Goal: Information Seeking & Learning: Learn about a topic

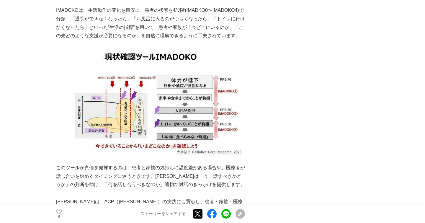
scroll to position [932, 0]
click at [111, 79] on img at bounding box center [150, 101] width 189 height 106
click at [84, 64] on img at bounding box center [150, 101] width 189 height 106
click at [113, 91] on img at bounding box center [150, 101] width 189 height 106
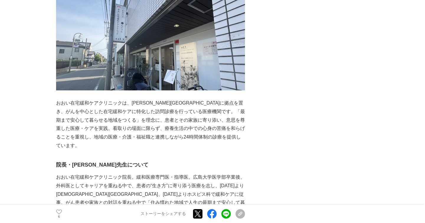
scroll to position [1713, 0]
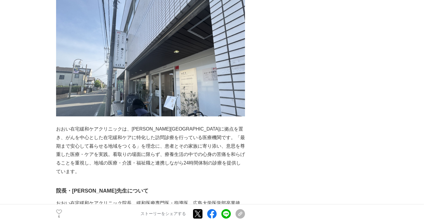
click at [161, 42] on img at bounding box center [150, 56] width 189 height 121
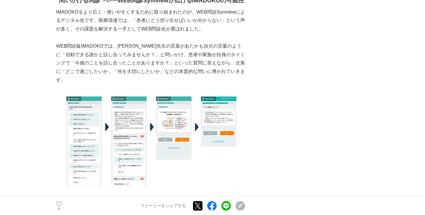
scroll to position [1164, 0]
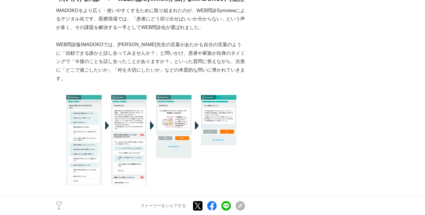
click at [93, 119] on img at bounding box center [150, 140] width 189 height 97
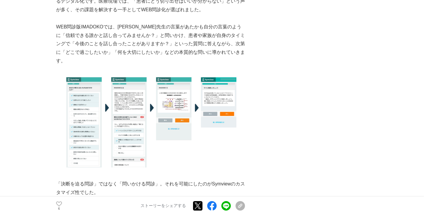
scroll to position [1177, 0]
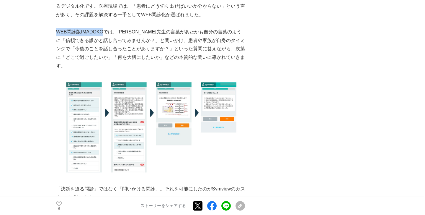
drag, startPoint x: 56, startPoint y: 27, endPoint x: 108, endPoint y: 30, distance: 52.4
click at [108, 30] on p "WEB問診版IMADOKOでは、[PERSON_NAME]先生の言葉があたかも自分の言葉のように「信頼できる誰かと話し合ってみませんか？」と問いかけ、患者や家…" at bounding box center [150, 49] width 189 height 43
copy p "WEB問診版IMADOKO"
